Goal: Navigation & Orientation: Find specific page/section

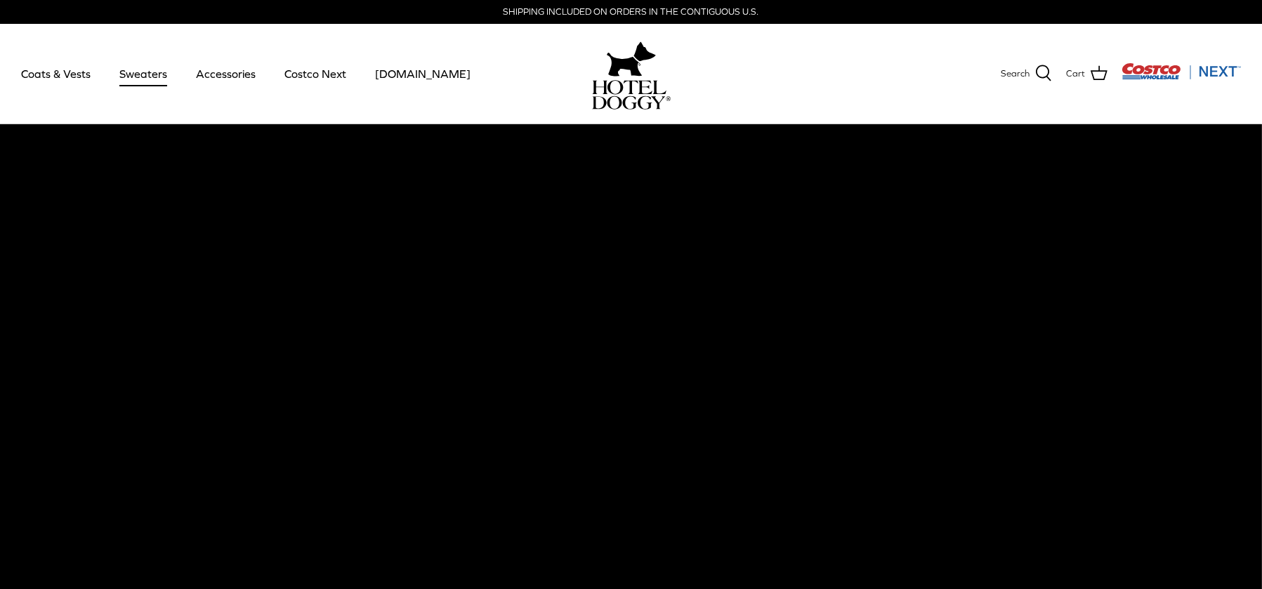
click at [135, 69] on link "Sweaters" at bounding box center [143, 74] width 73 height 48
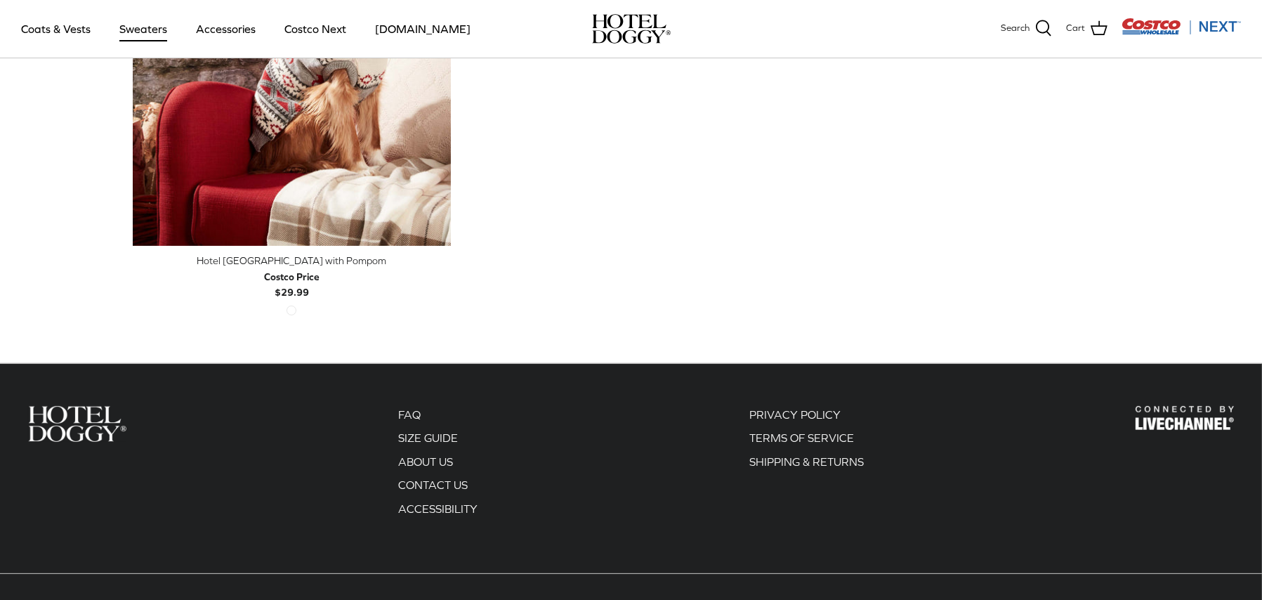
scroll to position [117, 0]
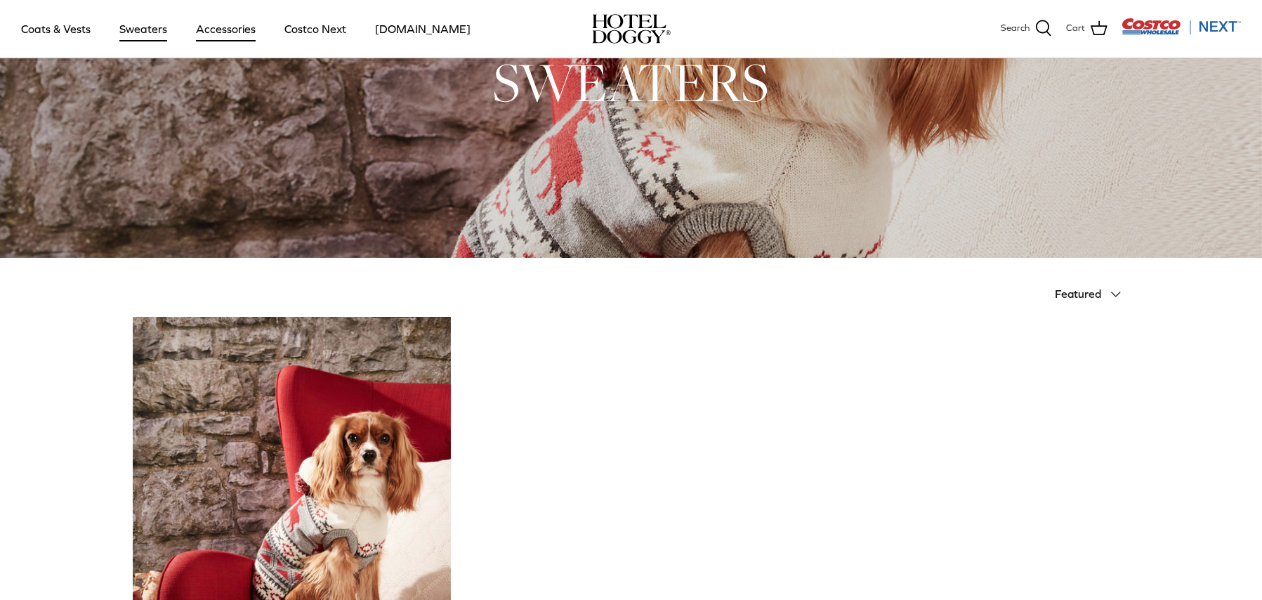
click at [224, 32] on link "Accessories" at bounding box center [225, 29] width 85 height 48
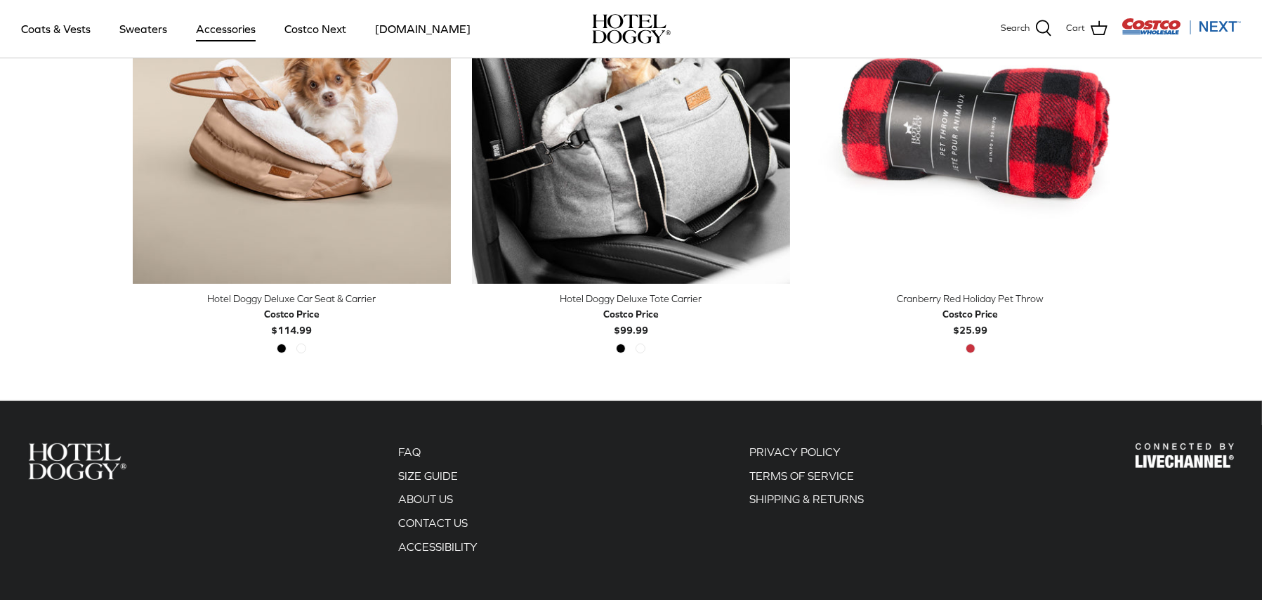
scroll to position [562, 0]
